Goal: Find specific page/section: Find specific page/section

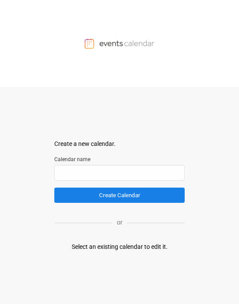
click at [116, 247] on div "Select an existing calendar to edit it." at bounding box center [120, 246] width 96 height 9
click at [153, 247] on div "Select an existing calendar to edit it." at bounding box center [120, 246] width 96 height 9
